Goal: Information Seeking & Learning: Learn about a topic

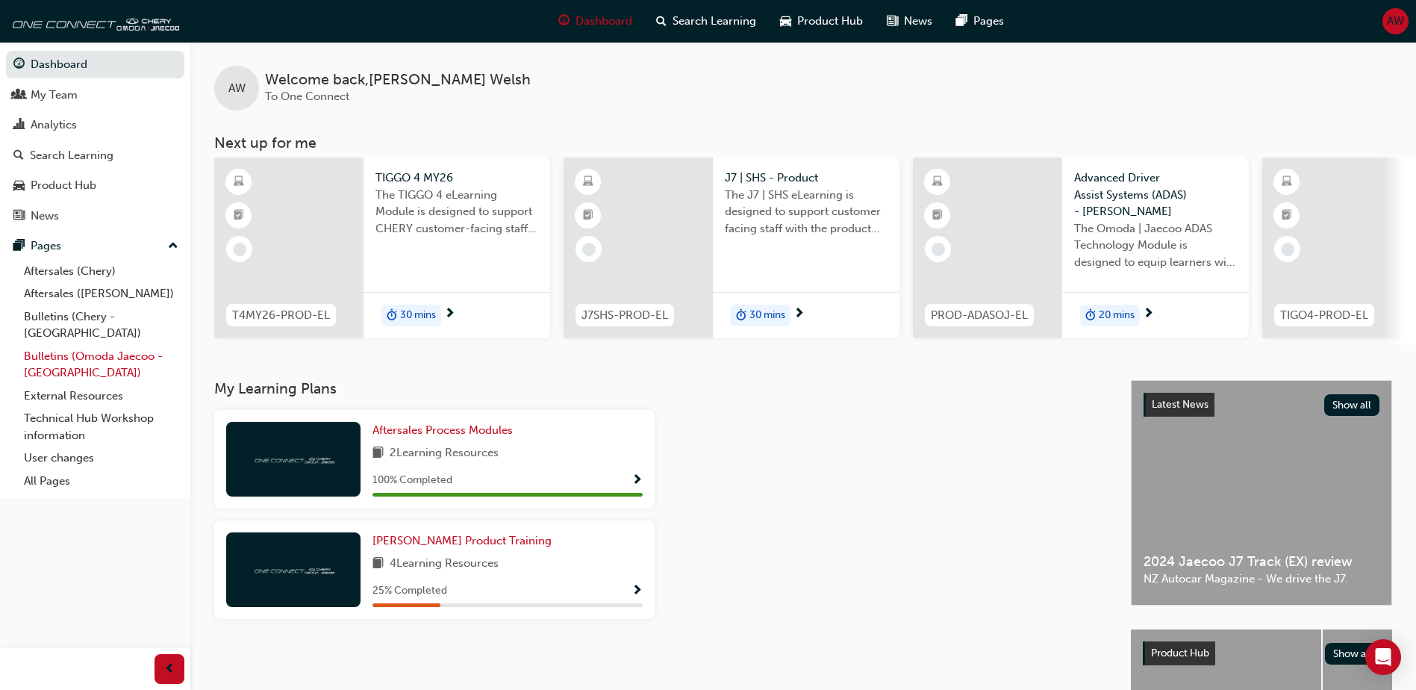
click at [84, 345] on link "Bulletins (Omoda Jaecoo - [GEOGRAPHIC_DATA])" at bounding box center [101, 365] width 166 height 40
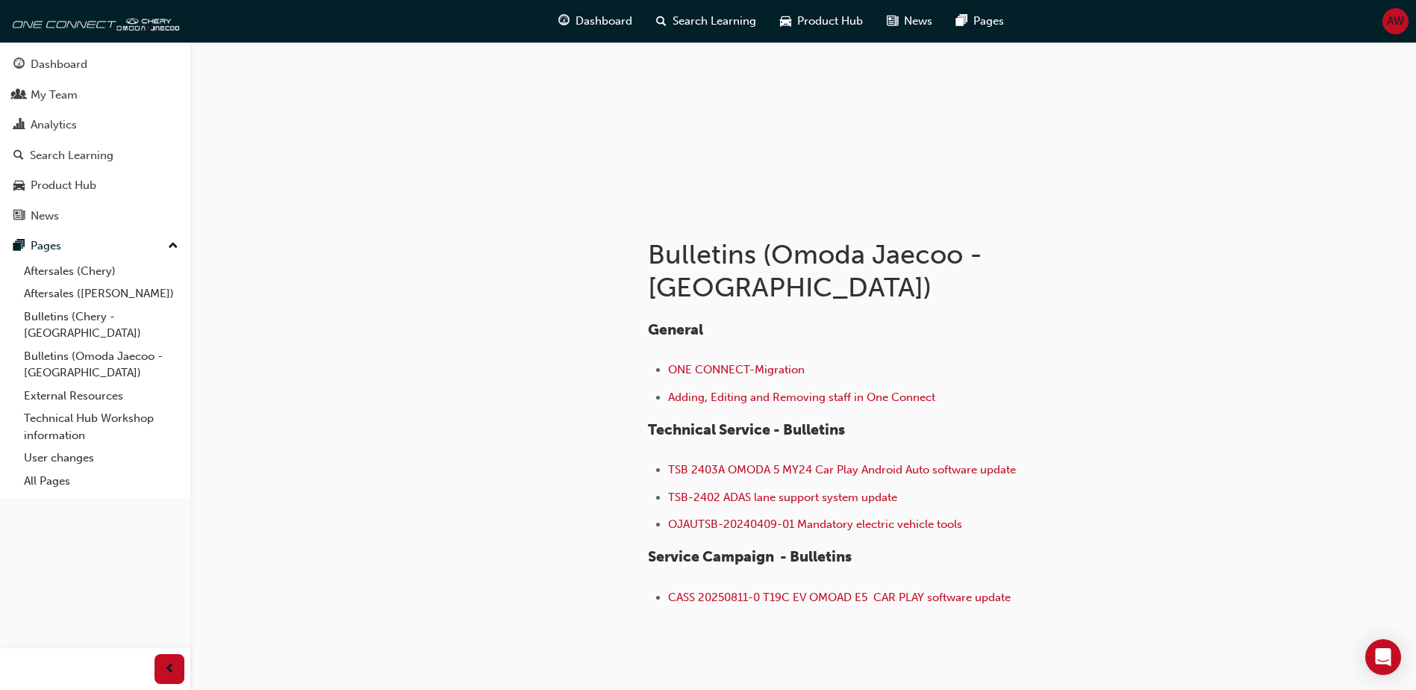
scroll to position [163, 0]
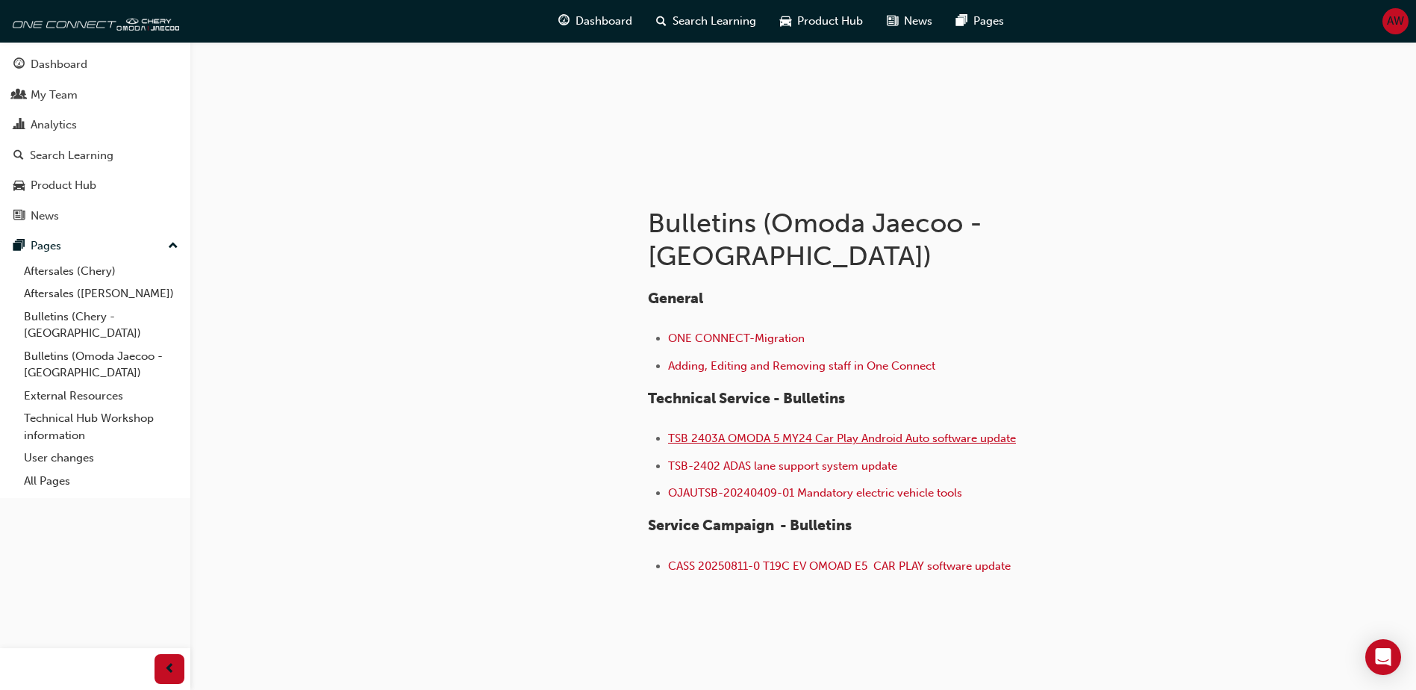
click at [810, 431] on span "TSB 2403A OMODA 5 MY24 Car Play Android Auto software update" at bounding box center [842, 437] width 348 height 13
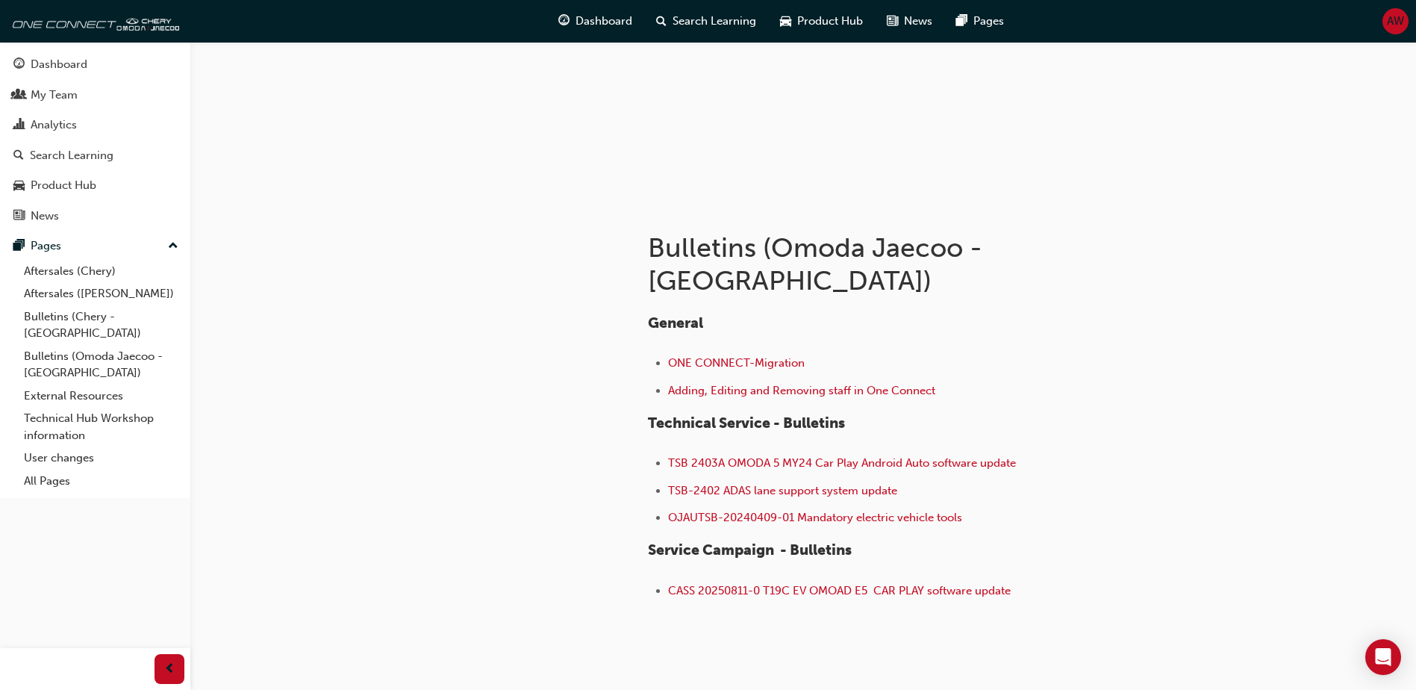
scroll to position [149, 0]
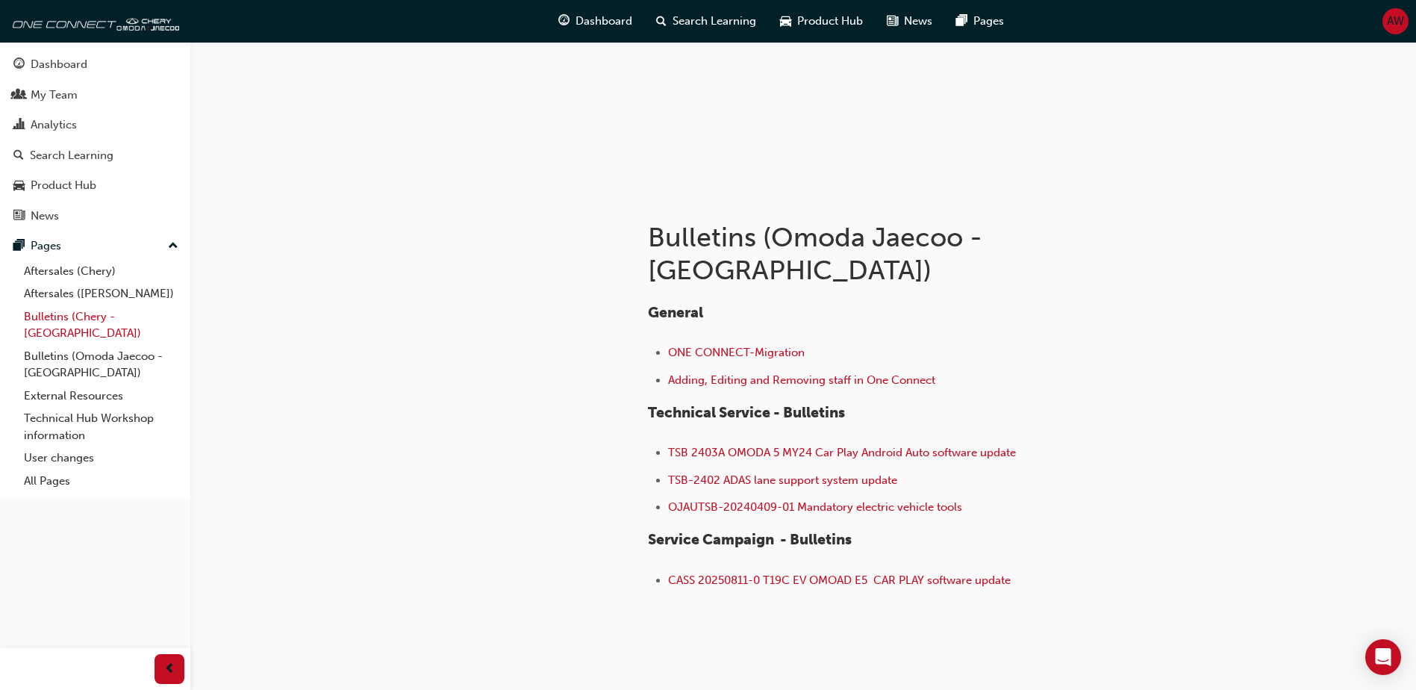
click at [84, 316] on link "Bulletins (Chery - [GEOGRAPHIC_DATA])" at bounding box center [101, 325] width 166 height 40
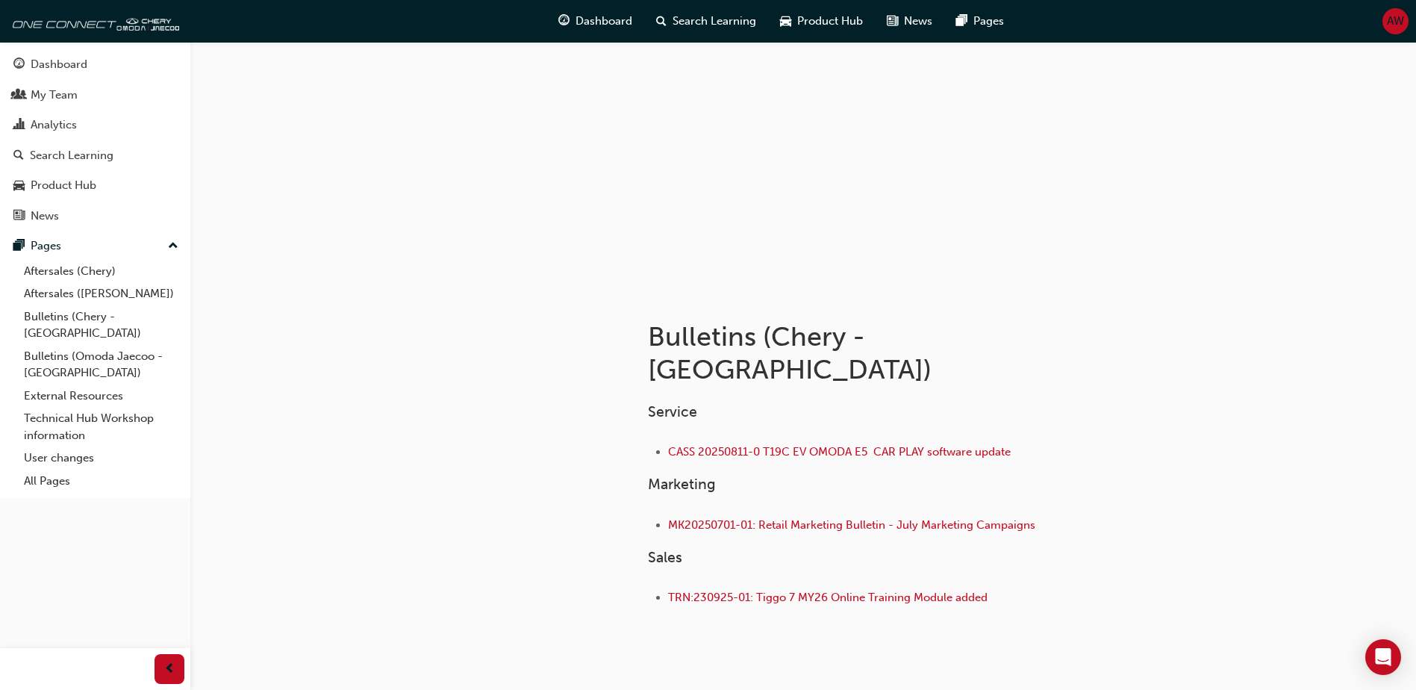
scroll to position [82, 0]
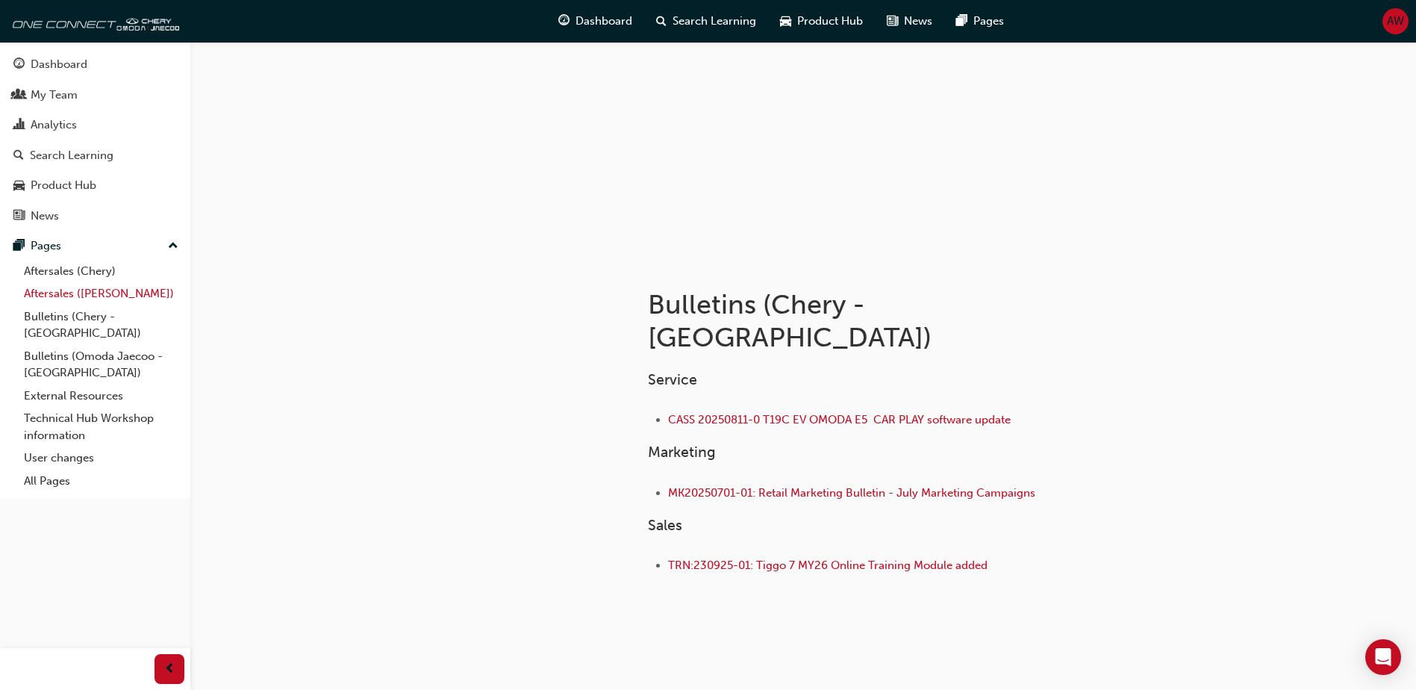
click at [96, 292] on link "Aftersales ([PERSON_NAME])" at bounding box center [101, 293] width 166 height 23
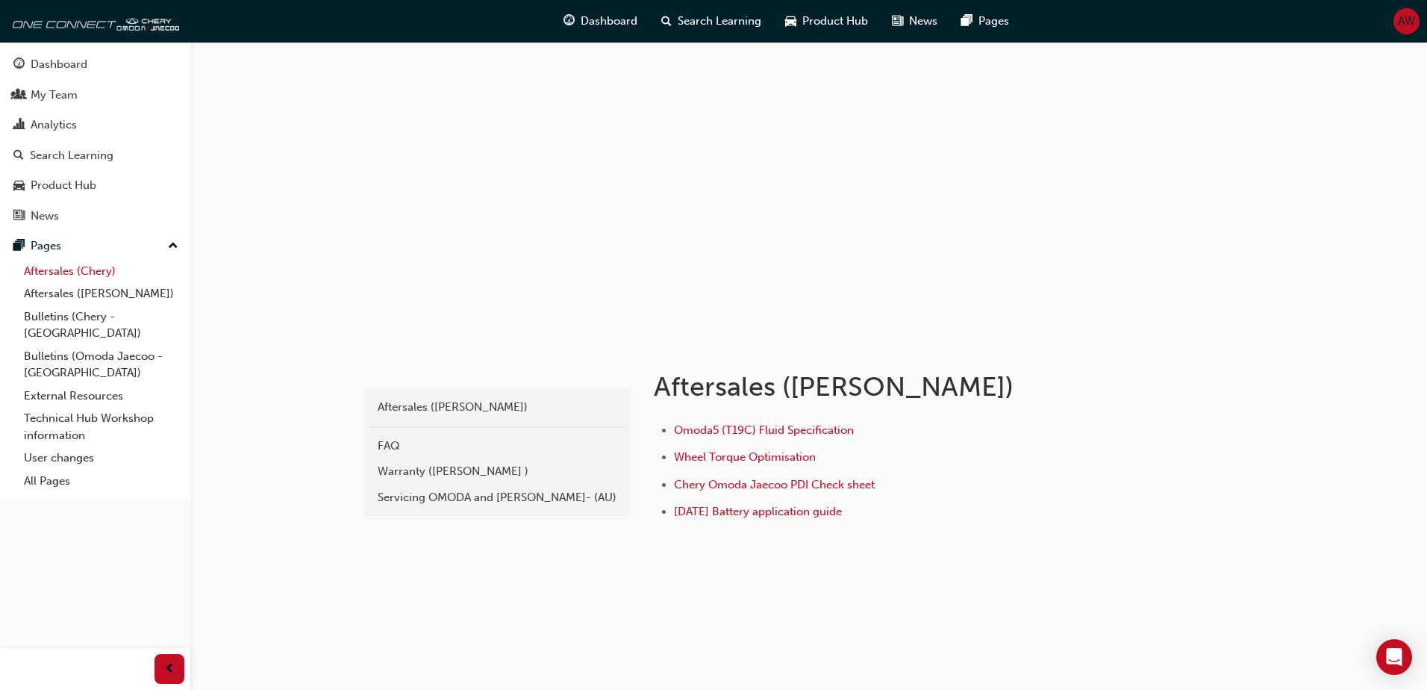
click at [97, 275] on link "Aftersales (Chery)" at bounding box center [101, 271] width 166 height 23
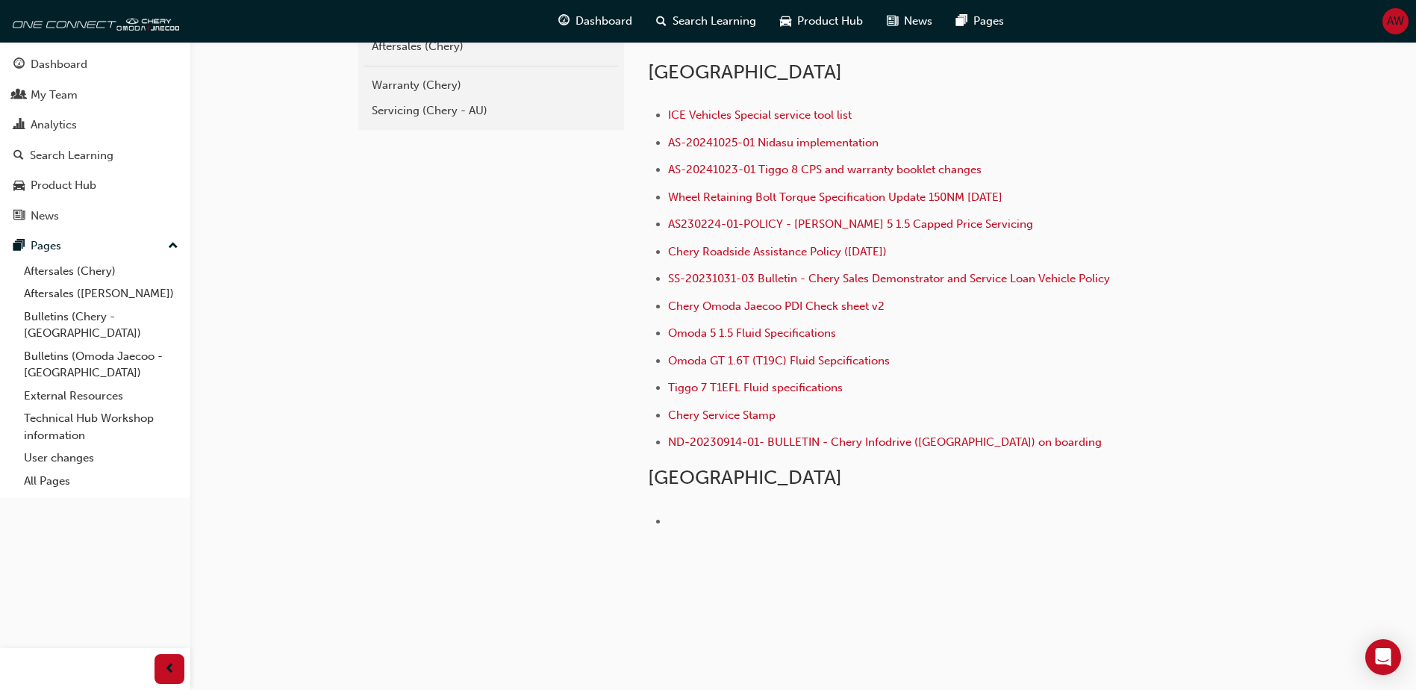
scroll to position [363, 0]
drag, startPoint x: 654, startPoint y: 516, endPoint x: 656, endPoint y: 525, distance: 10.0
click at [656, 525] on ul "﻿" at bounding box center [890, 528] width 485 height 36
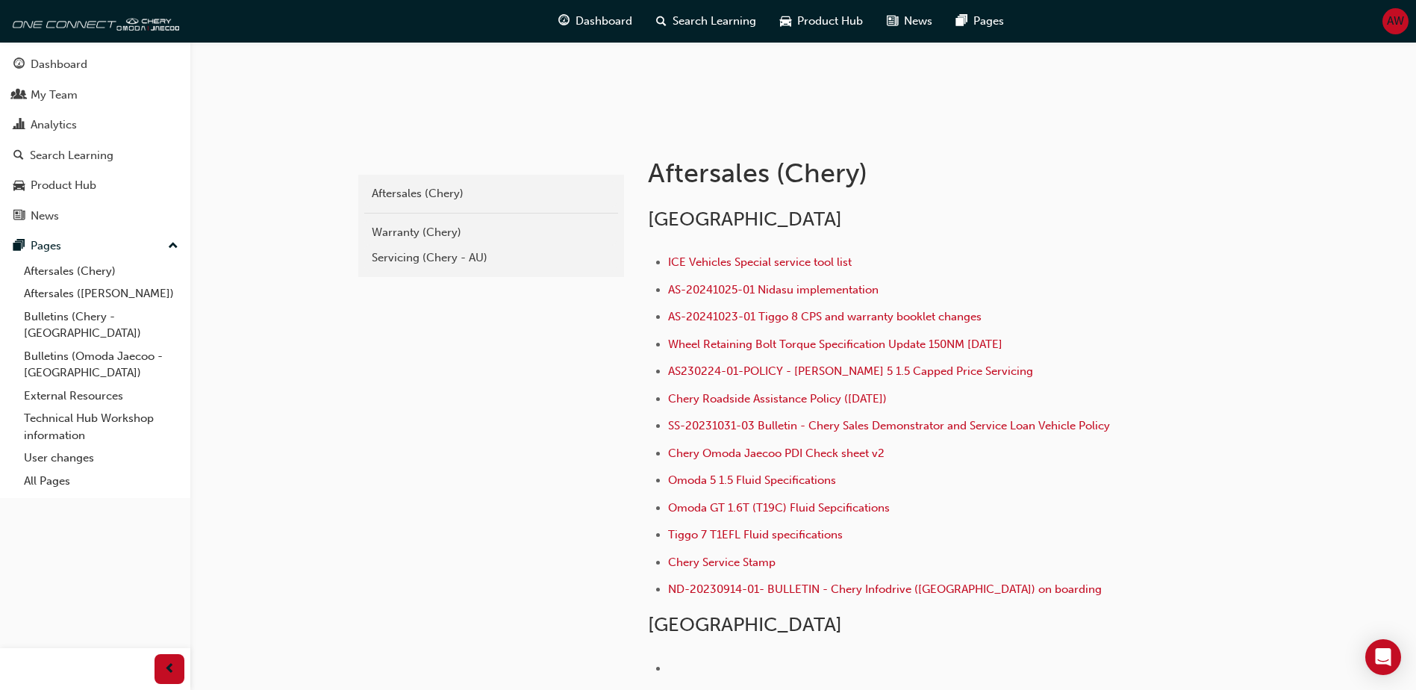
scroll to position [288, 0]
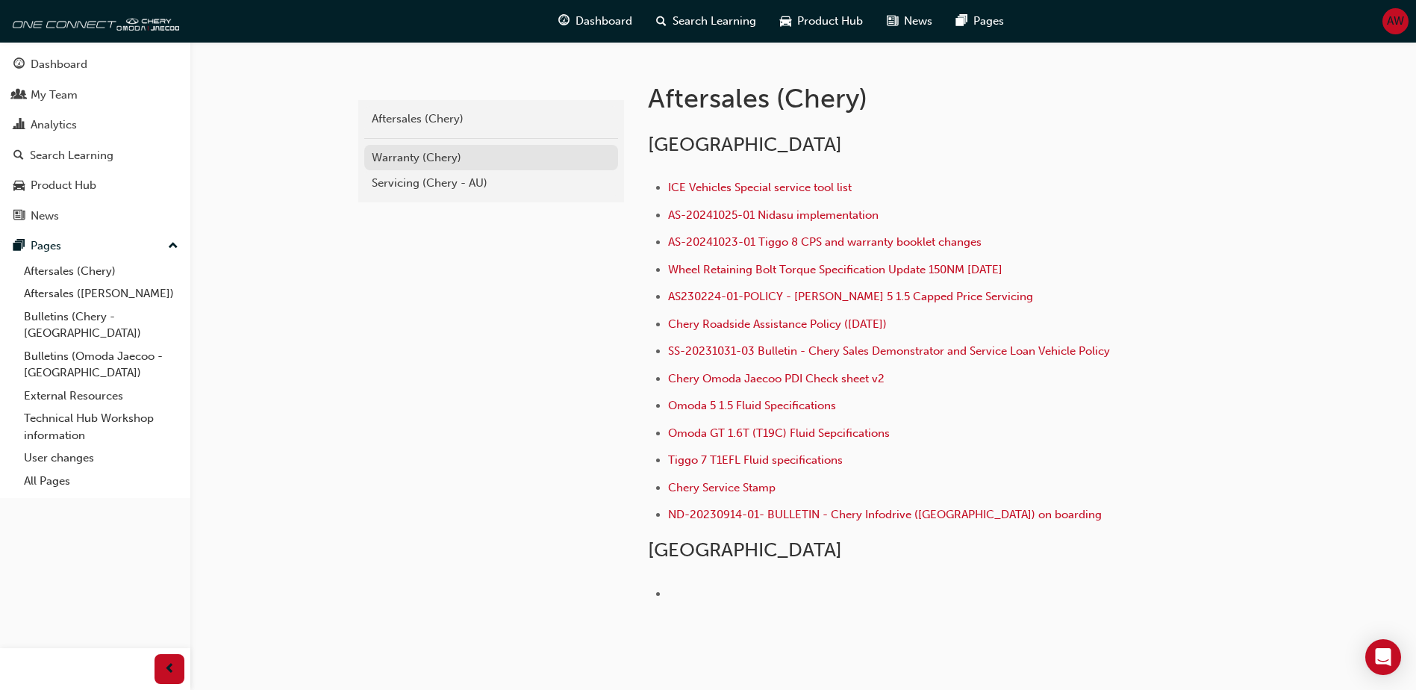
click at [432, 160] on div "Warranty (Chery)" at bounding box center [491, 157] width 239 height 17
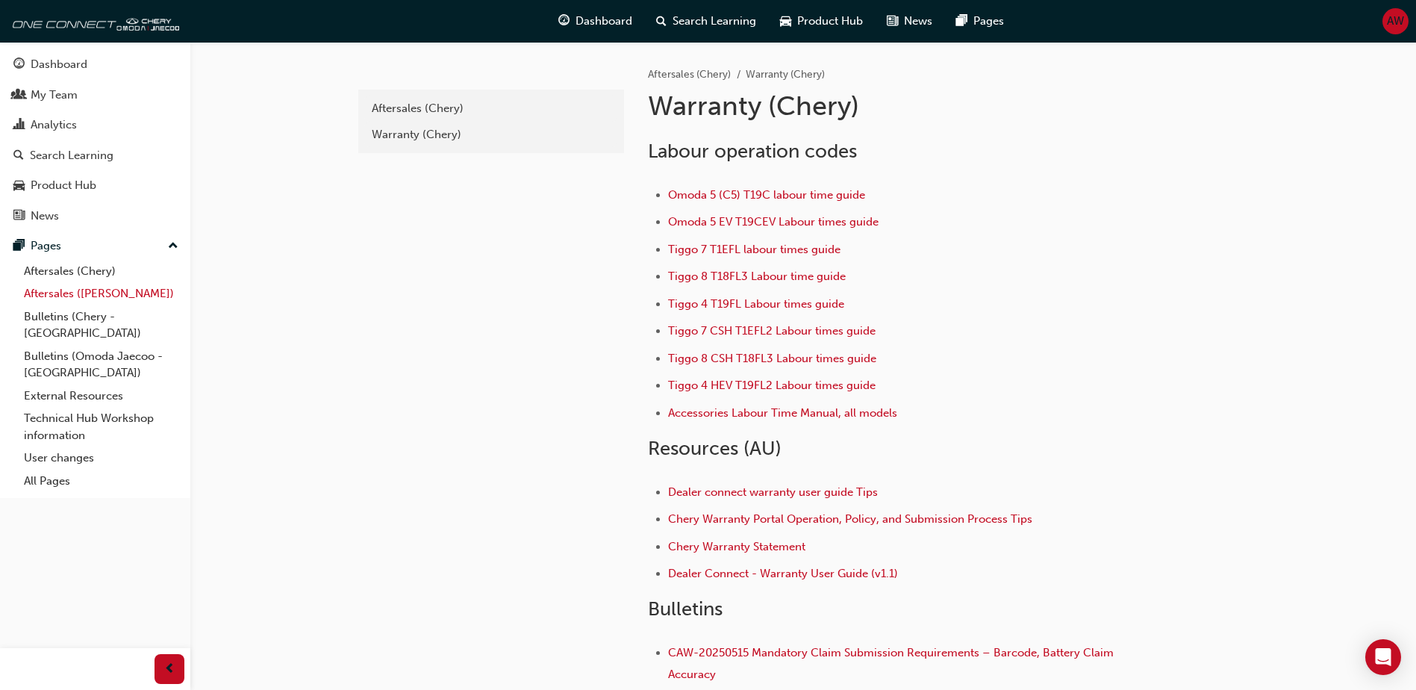
click at [83, 294] on link "Aftersales ([PERSON_NAME])" at bounding box center [101, 293] width 166 height 23
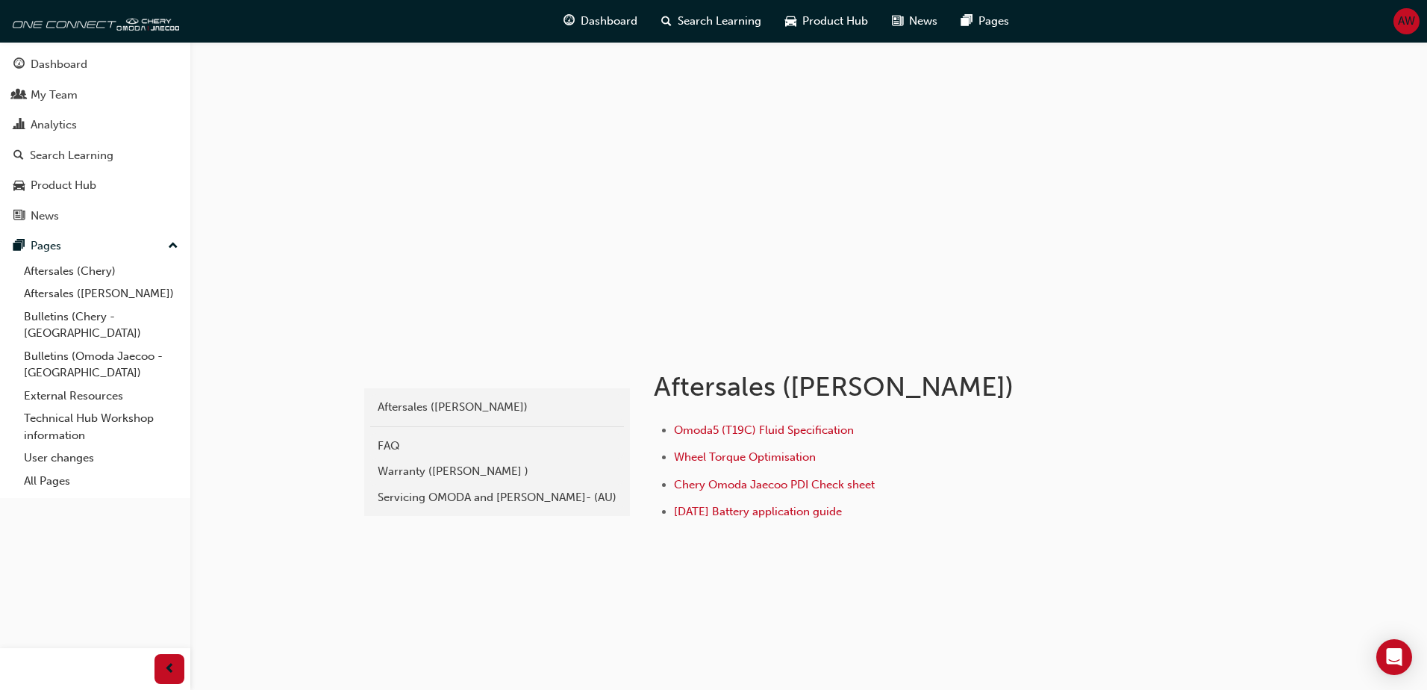
click at [446, 470] on div "Warranty (Omoda Jaecoo )" at bounding box center [497, 471] width 239 height 17
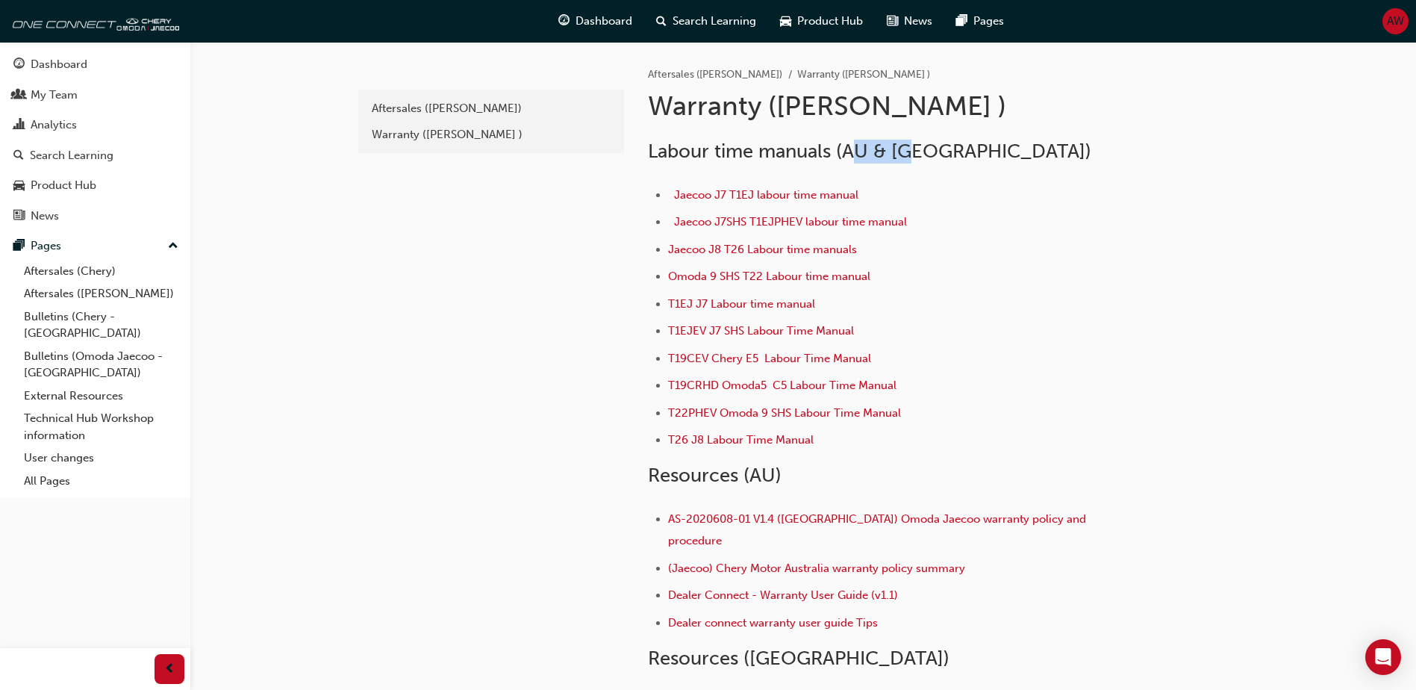
drag, startPoint x: 914, startPoint y: 147, endPoint x: 852, endPoint y: 152, distance: 61.4
click at [852, 152] on span "Labour time manuals (AU & NZ)" at bounding box center [869, 151] width 443 height 23
click at [473, 229] on div "e4c4a08f-6058-4cf8-8632-0a423d60f81f Aftersales (Omoda Jaecoo) Warranty (Omoda …" at bounding box center [489, 435] width 269 height 786
